Goal: Obtain resource: Download file/media

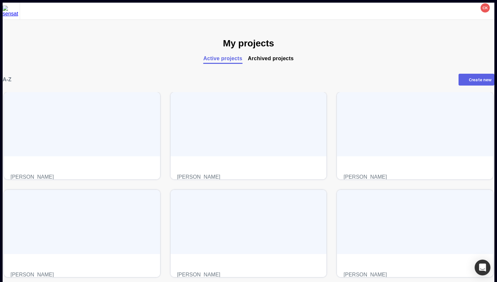
scroll to position [107, 0]
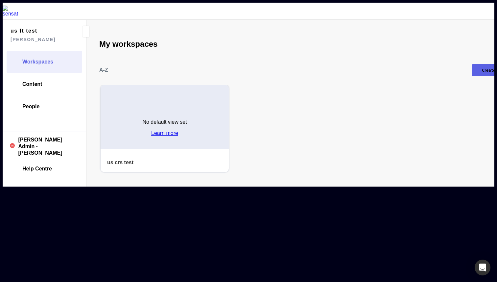
click at [122, 159] on h4 "us crs test" at bounding box center [152, 162] width 90 height 6
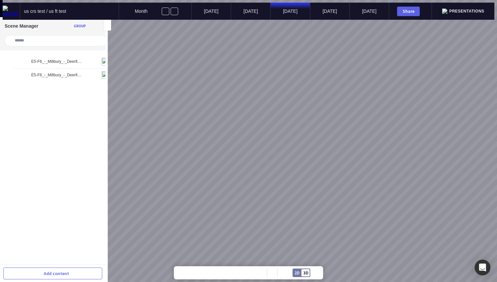
click at [11, 8] on img at bounding box center [11, 11] width 17 height 11
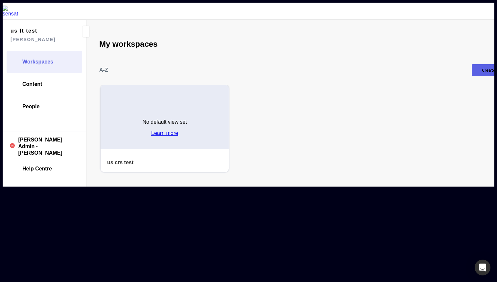
click at [11, 11] on img at bounding box center [11, 11] width 17 height 11
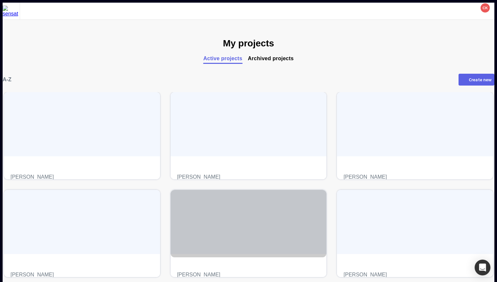
scroll to position [107, 0]
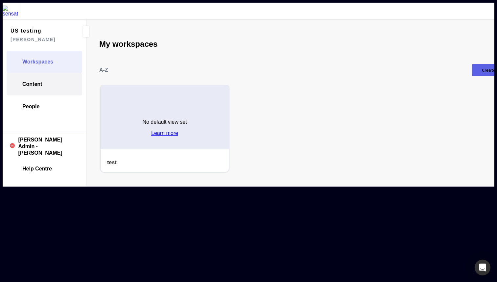
click at [48, 73] on link "Content" at bounding box center [45, 84] width 76 height 22
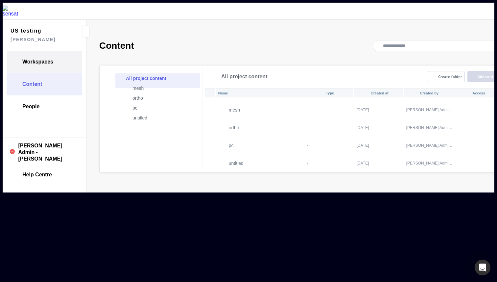
click at [56, 57] on link "Workspaces" at bounding box center [45, 62] width 76 height 22
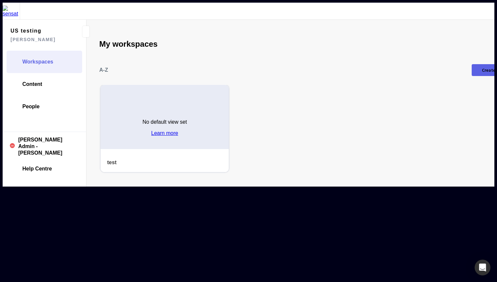
click at [116, 159] on h4 "test" at bounding box center [152, 162] width 90 height 6
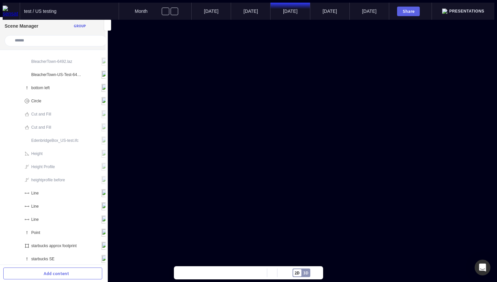
click at [298, 271] on div "2D" at bounding box center [297, 273] width 5 height 4
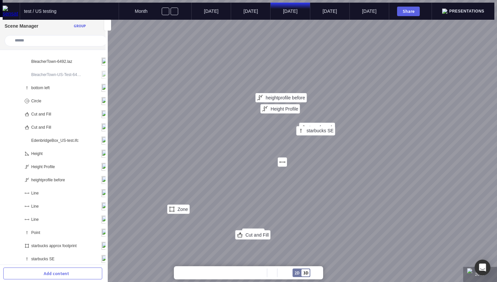
drag, startPoint x: 252, startPoint y: 143, endPoint x: 337, endPoint y: 30, distance: 140.7
click at [337, 30] on div "starbucks SE starbucks approx footprin... heightprofile before top of mesh Zone…" at bounding box center [251, 141] width 497 height 282
drag, startPoint x: 245, startPoint y: 120, endPoint x: 287, endPoint y: 50, distance: 81.7
click at [287, 50] on div "starbucks SE starbucks approx footprin... heightprofile before top of mesh Zone…" at bounding box center [251, 141] width 497 height 282
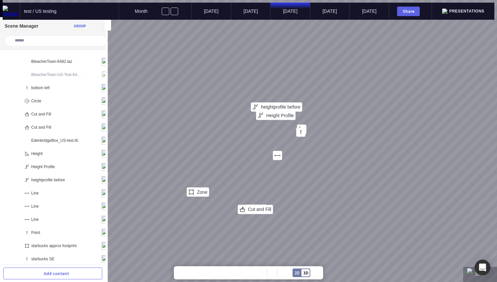
drag, startPoint x: 225, startPoint y: 137, endPoint x: 272, endPoint y: 84, distance: 71.0
click at [272, 84] on div "starbucks approx footprin... heightprofile before Zone Cut and Fill Height Prof…" at bounding box center [251, 141] width 497 height 282
drag, startPoint x: 256, startPoint y: 90, endPoint x: 279, endPoint y: 50, distance: 46.0
click at [279, 50] on div "starbucks approx footprin... heightprofile before Zone Cut and Fill Height Prof…" at bounding box center [251, 141] width 497 height 282
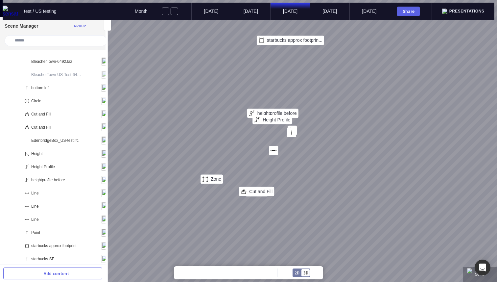
drag, startPoint x: 305, startPoint y: 138, endPoint x: 295, endPoint y: 188, distance: 51.0
click at [295, 188] on div "starbucks approx footprin... heightprofile before Zone Cut and Fill Height Prof…" at bounding box center [251, 141] width 497 height 282
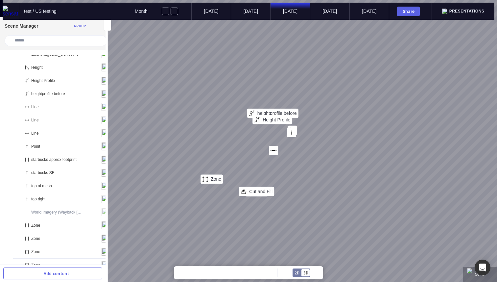
scroll to position [87, 0]
click at [202, 90] on div "starbucks approx footprin... heightprofile before Zone Cut and Fill Height Prof…" at bounding box center [251, 141] width 497 height 282
click at [55, 156] on p "starbucks approx footprint" at bounding box center [53, 158] width 45 height 5
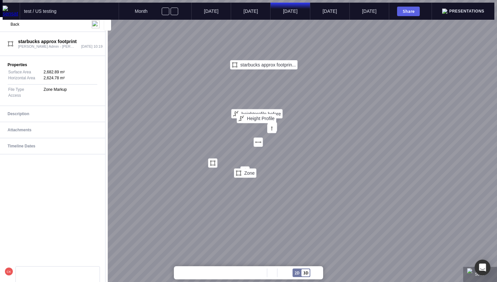
drag, startPoint x: 200, startPoint y: 125, endPoint x: 218, endPoint y: 98, distance: 32.8
click at [218, 98] on div "starbucks approx footprin... heightprofile before Zone Height Profile" at bounding box center [251, 141] width 497 height 282
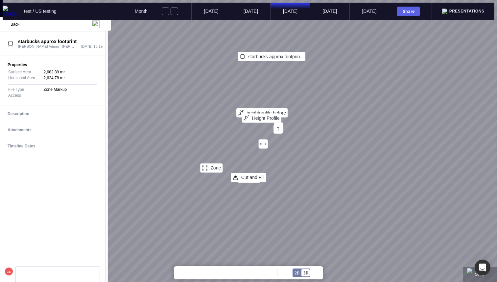
drag, startPoint x: 218, startPoint y: 134, endPoint x: 223, endPoint y: 114, distance: 20.5
click at [223, 114] on div "starbucks approx footprin... heightprofile before Zone Cut and Fill Height Prof…" at bounding box center [251, 141] width 497 height 282
drag, startPoint x: 198, startPoint y: 117, endPoint x: 237, endPoint y: 144, distance: 48.0
click at [237, 144] on div "starbucks approx footprin... heightprofile before Zone Cut and Fill Height Prof…" at bounding box center [251, 141] width 497 height 282
click at [317, 271] on div at bounding box center [316, 273] width 12 height 12
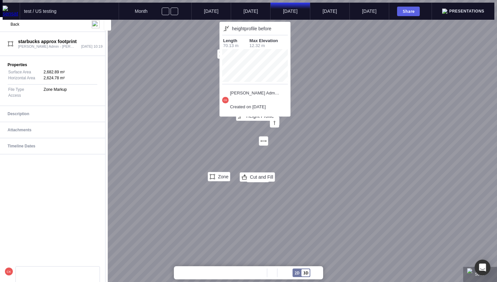
click at [232, 96] on p "[PERSON_NAME] Admin - [PERSON_NAME]" at bounding box center [254, 92] width 49 height 5
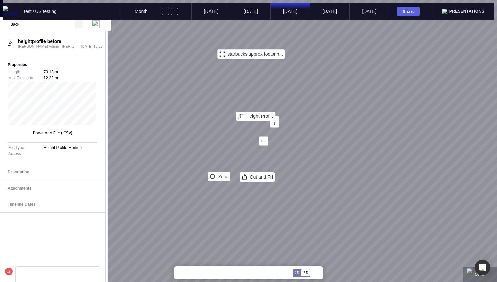
click at [76, 22] on mapp-icon at bounding box center [79, 24] width 8 height 8
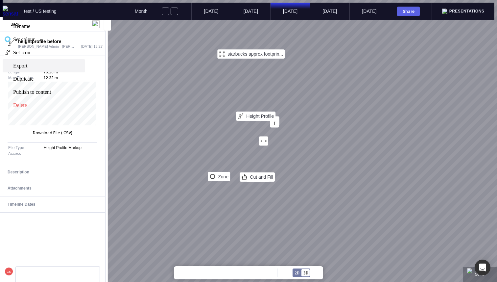
click at [64, 63] on span "Export" at bounding box center [48, 66] width 71 height 6
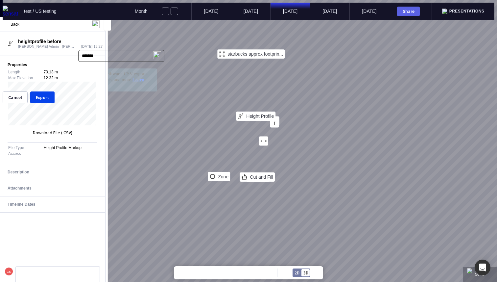
click at [164, 62] on input "*******" at bounding box center [121, 56] width 86 height 12
click at [82, 137] on mat-option "CSV" at bounding box center [42, 130] width 79 height 16
click at [164, 62] on input "***" at bounding box center [121, 56] width 86 height 12
click at [29, 117] on div "GeoJSON" at bounding box center [18, 114] width 21 height 6
type input "*******"
